Goal: Navigation & Orientation: Understand site structure

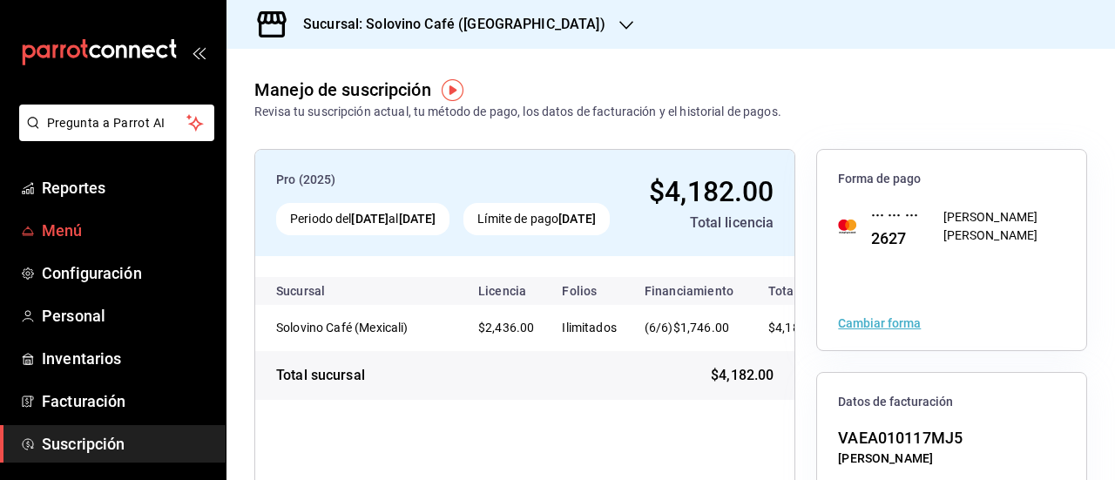
click at [73, 226] on span "Menú" at bounding box center [127, 231] width 170 height 24
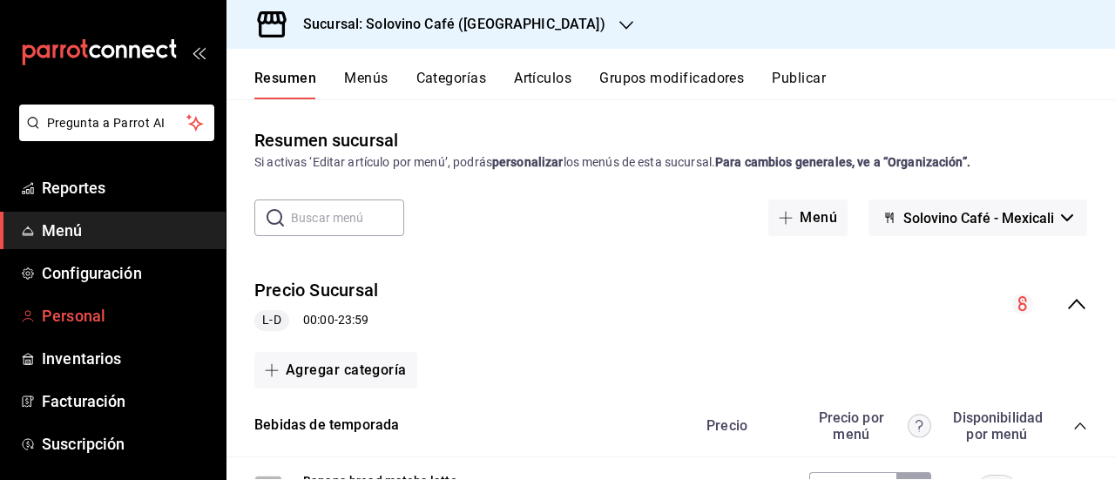
click at [95, 319] on span "Personal" at bounding box center [127, 316] width 170 height 24
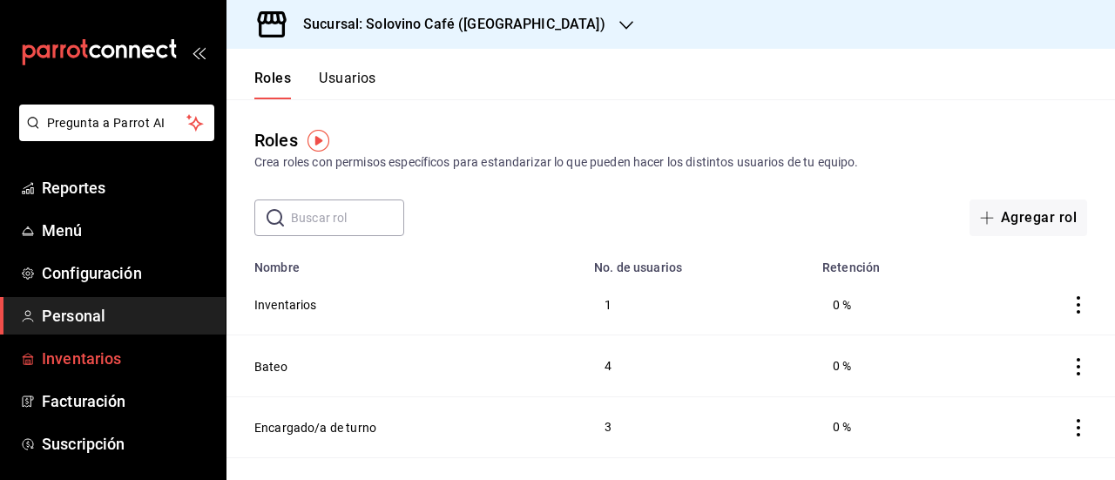
click at [110, 356] on span "Inventarios" at bounding box center [127, 359] width 170 height 24
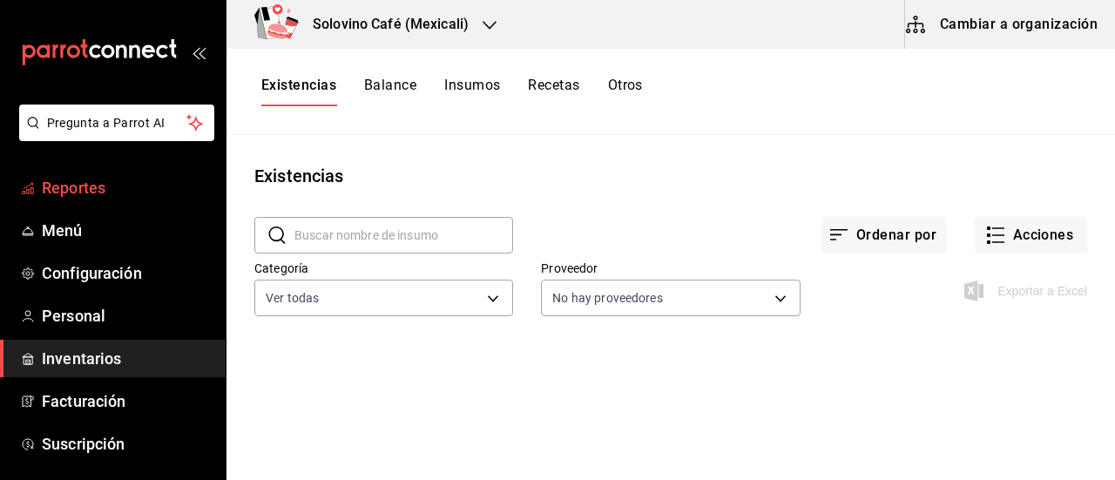
click at [111, 183] on span "Reportes" at bounding box center [127, 188] width 170 height 24
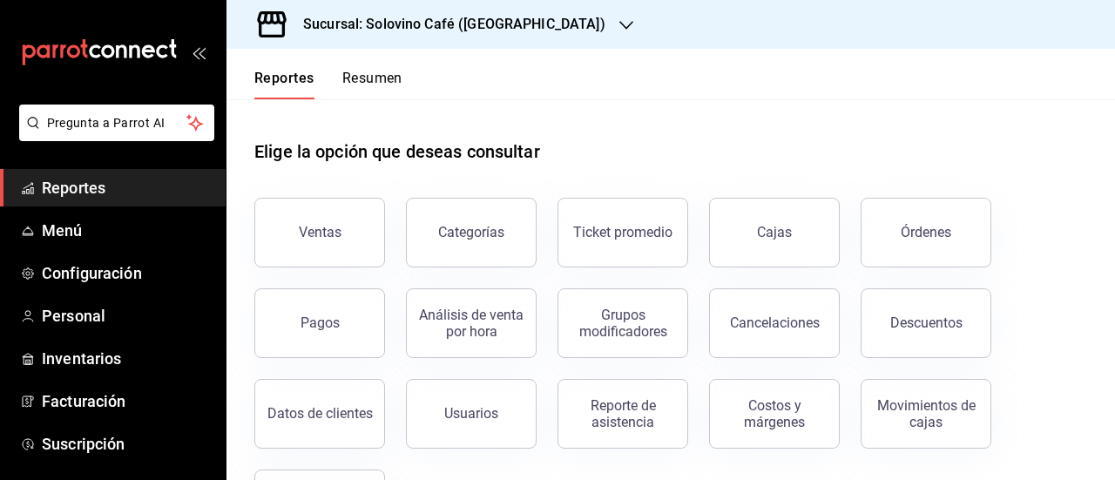
click at [82, 187] on span "Reportes" at bounding box center [127, 188] width 170 height 24
